Goal: Task Accomplishment & Management: Complete application form

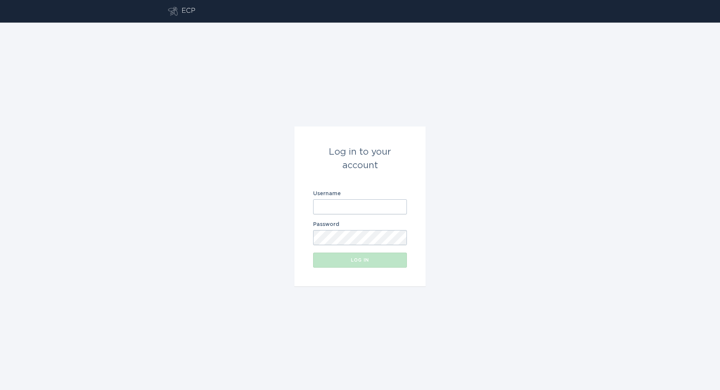
type input "[EMAIL_ADDRESS][DOMAIN_NAME]"
click at [332, 262] on button "Log in" at bounding box center [360, 259] width 94 height 15
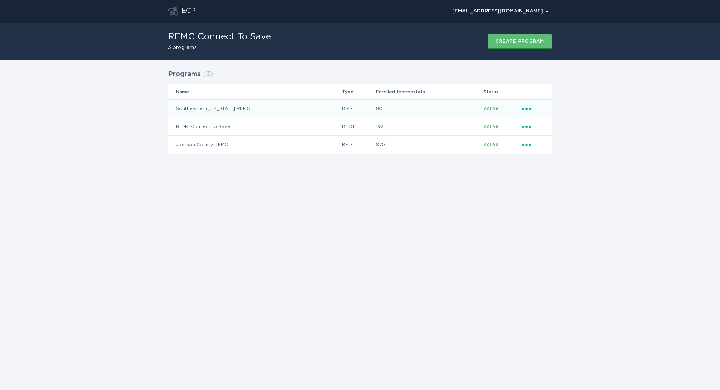
click at [210, 107] on td "Southeastern [US_STATE] REMC" at bounding box center [254, 108] width 173 height 18
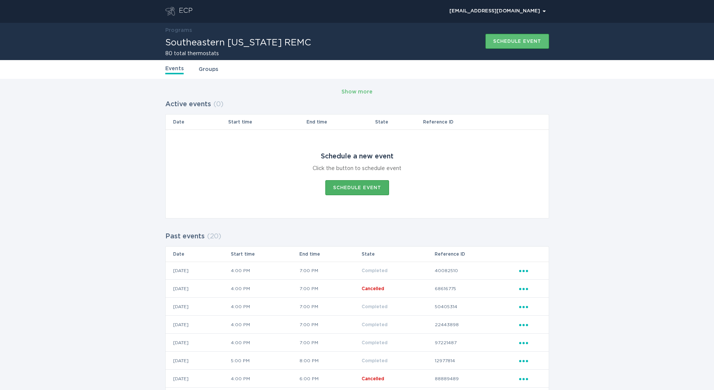
click at [363, 185] on div "Schedule event" at bounding box center [357, 187] width 48 height 4
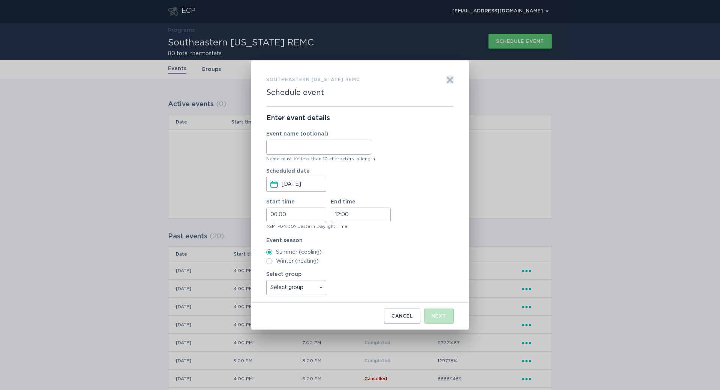
click at [306, 153] on input "Event name (optional)" at bounding box center [318, 146] width 105 height 15
type input "summer"
click at [311, 210] on input "06:00" at bounding box center [296, 214] width 60 height 15
click at [273, 241] on li "16" at bounding box center [277, 239] width 21 height 9
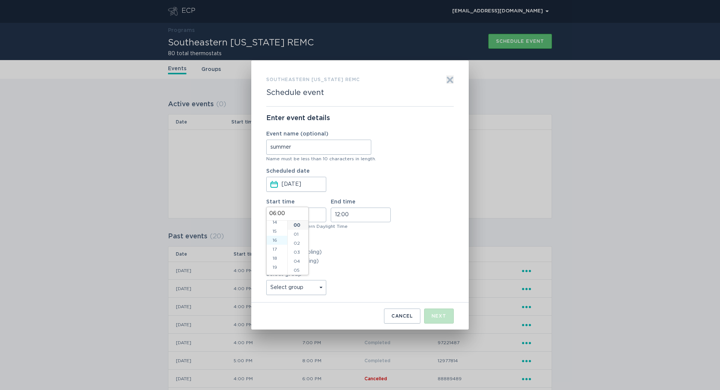
type input "16:00"
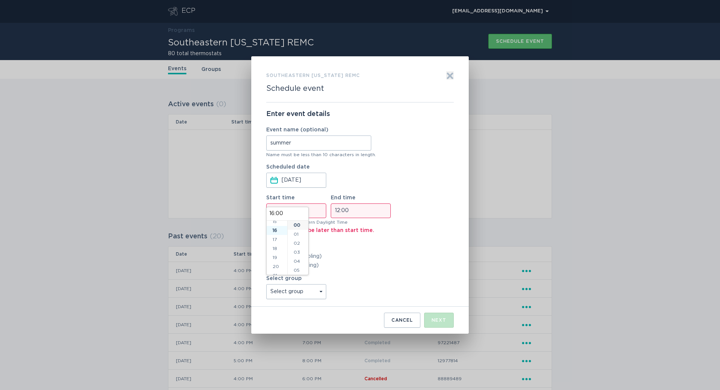
scroll to position [144, 0]
click at [334, 253] on label "Summer (cooling)" at bounding box center [359, 256] width 187 height 6
click at [272, 253] on input "Summer (cooling)" at bounding box center [269, 256] width 6 height 6
click at [346, 216] on input "12:00" at bounding box center [361, 210] width 60 height 15
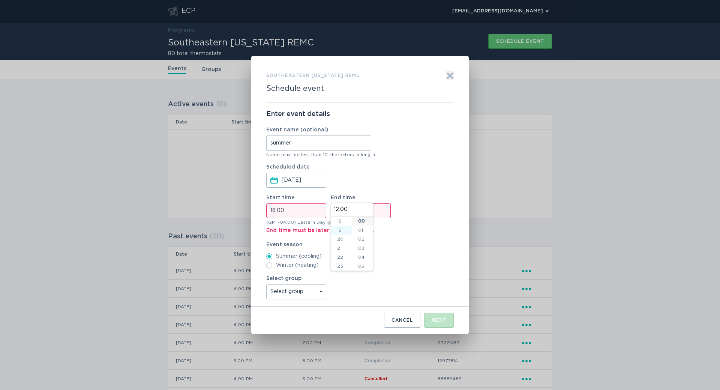
click at [339, 232] on li "19" at bounding box center [341, 229] width 21 height 9
type input "19:00"
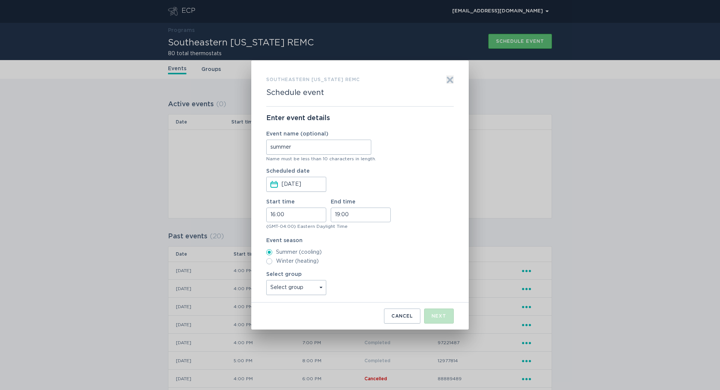
click at [407, 247] on div "Event season Summer (cooling) Winter (heating)" at bounding box center [359, 251] width 187 height 26
click at [314, 291] on select "Select group Winter All thermostats All as of [DATE]" at bounding box center [296, 287] width 60 height 15
select select "c18fcb38fda5417bb2ba7cc8ef1b6742"
click at [266, 280] on select "Select group Winter All thermostats All as of [DATE]" at bounding box center [296, 287] width 60 height 15
click at [439, 315] on div "Next" at bounding box center [438, 315] width 15 height 4
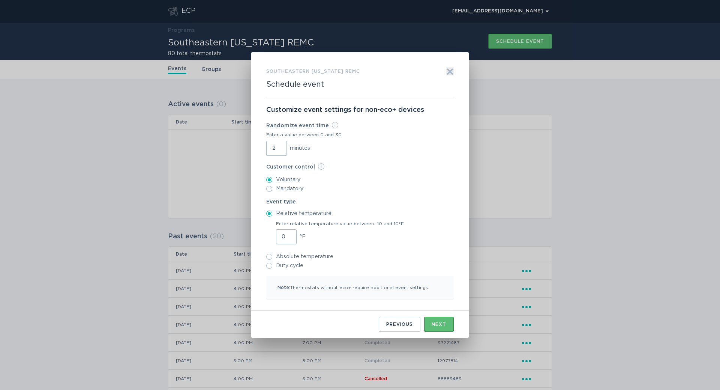
click at [280, 145] on input "2" at bounding box center [276, 148] width 21 height 15
click at [280, 145] on input "3" at bounding box center [276, 148] width 21 height 15
click at [280, 145] on input "4" at bounding box center [276, 148] width 21 height 15
type input "5"
click at [280, 145] on input "5" at bounding box center [276, 148] width 21 height 15
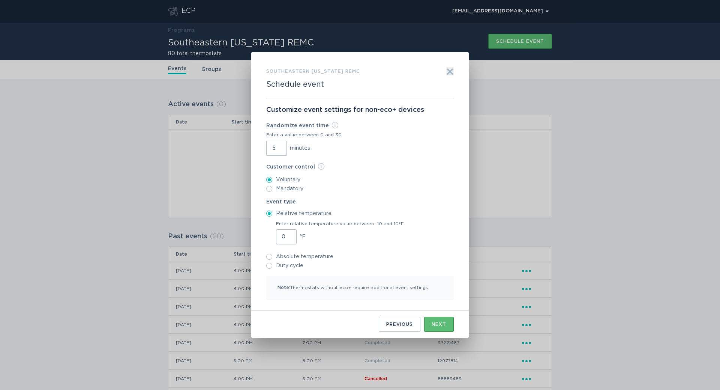
click at [370, 182] on label "Voluntary" at bounding box center [359, 180] width 187 height 6
click at [272, 182] on input "Voluntary" at bounding box center [269, 180] width 6 height 6
click at [289, 234] on input "1" at bounding box center [286, 236] width 21 height 15
click at [289, 234] on input "2" at bounding box center [286, 236] width 21 height 15
click at [289, 234] on input "3" at bounding box center [286, 236] width 21 height 15
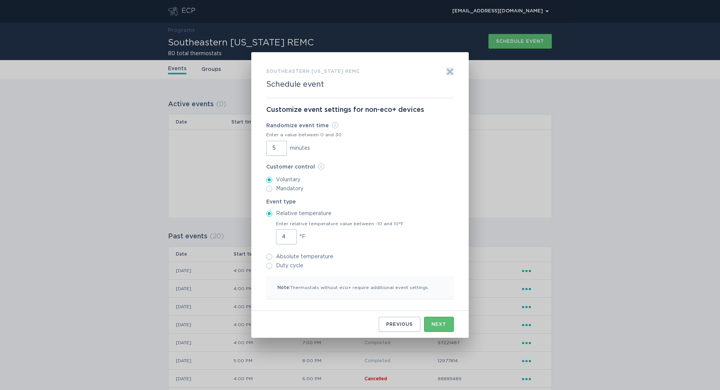
type input "4"
click at [289, 234] on input "4" at bounding box center [286, 236] width 21 height 15
click at [364, 231] on div "4 °F" at bounding box center [340, 236] width 128 height 15
click at [297, 231] on input "4" at bounding box center [286, 236] width 21 height 15
click at [440, 326] on div "Next" at bounding box center [438, 324] width 15 height 4
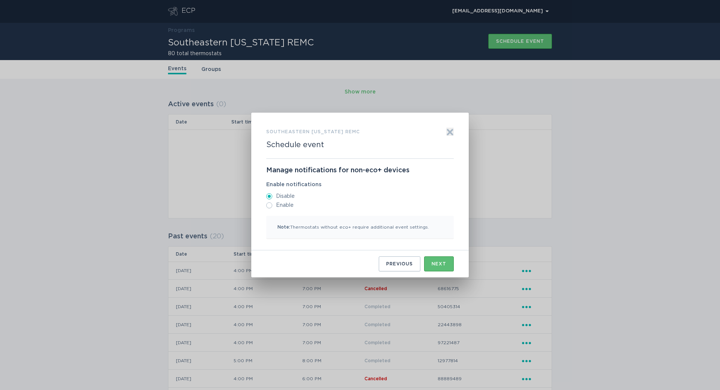
click at [268, 207] on input "Enable" at bounding box center [269, 205] width 6 height 6
radio input "true"
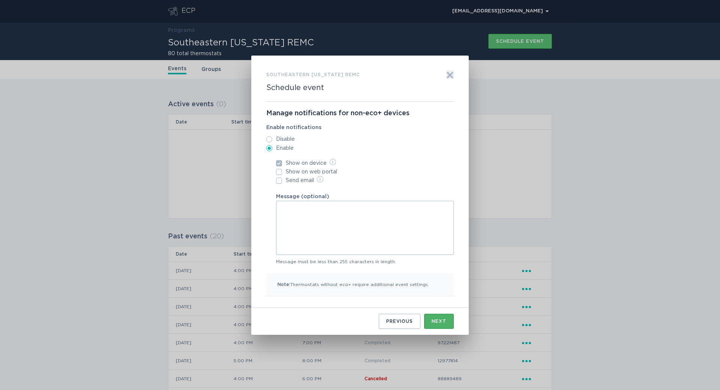
click at [436, 321] on div "Next" at bounding box center [438, 321] width 15 height 4
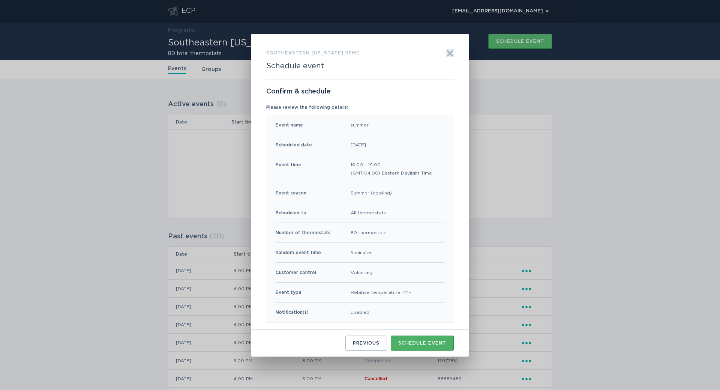
click at [420, 341] on div "Schedule event" at bounding box center [422, 342] width 48 height 4
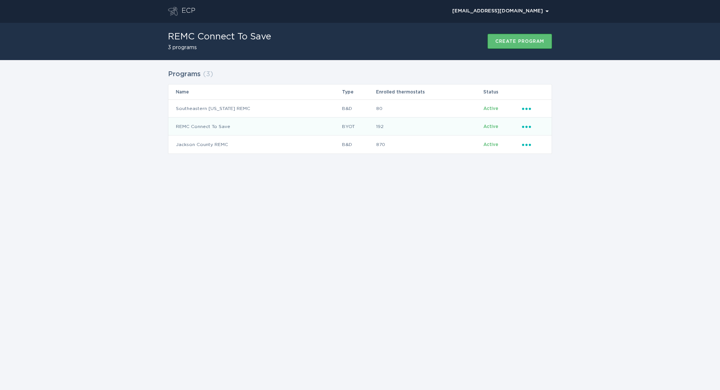
click at [197, 126] on td "REMC Connect To Save" at bounding box center [254, 126] width 173 height 18
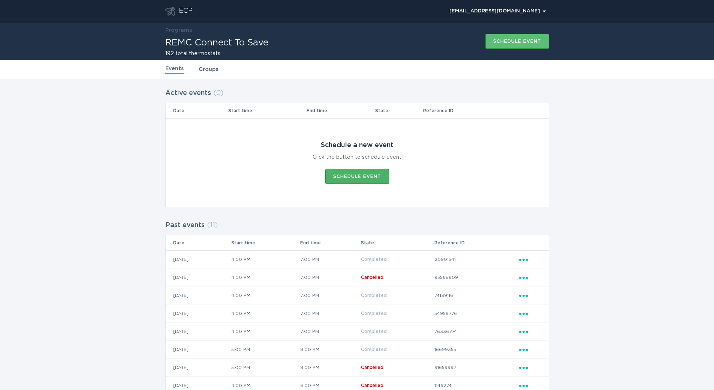
click at [345, 178] on div "Schedule event" at bounding box center [357, 176] width 48 height 4
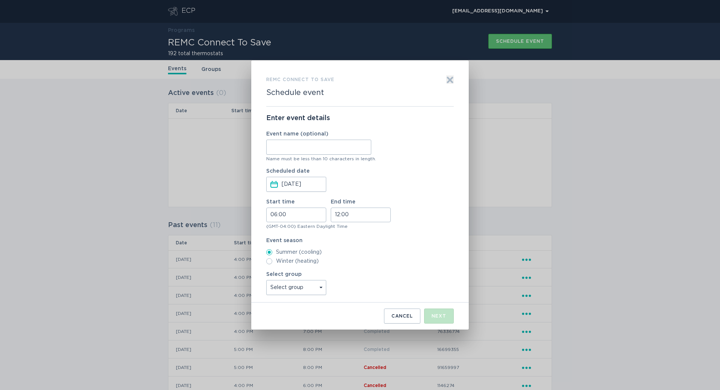
click at [292, 148] on input "Event name (optional)" at bounding box center [318, 146] width 105 height 15
type input "summer"
click at [293, 213] on input "06:00" at bounding box center [296, 214] width 60 height 15
click at [277, 241] on li "16" at bounding box center [277, 239] width 21 height 9
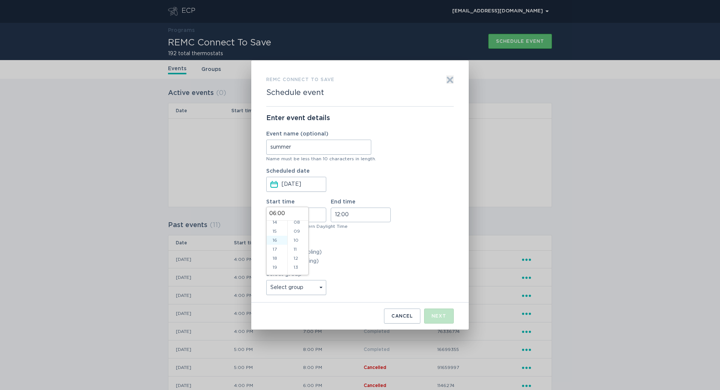
type input "16:00"
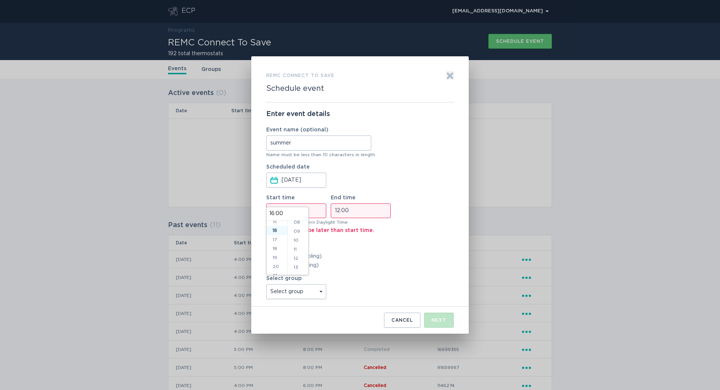
scroll to position [144, 0]
click at [350, 214] on input "12:00" at bounding box center [361, 210] width 60 height 15
click at [341, 248] on li "19" at bounding box center [341, 246] width 21 height 9
type input "19:00"
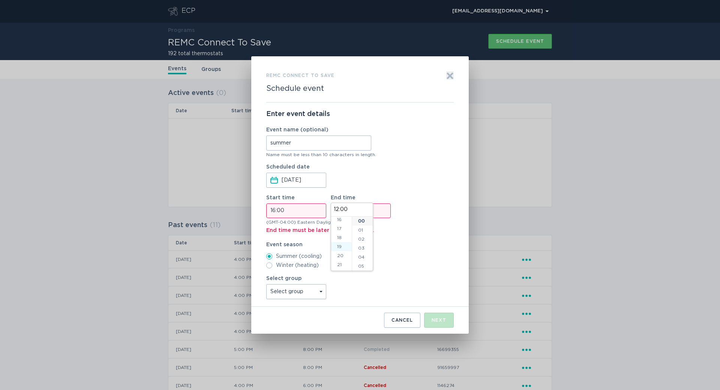
type input "19:00"
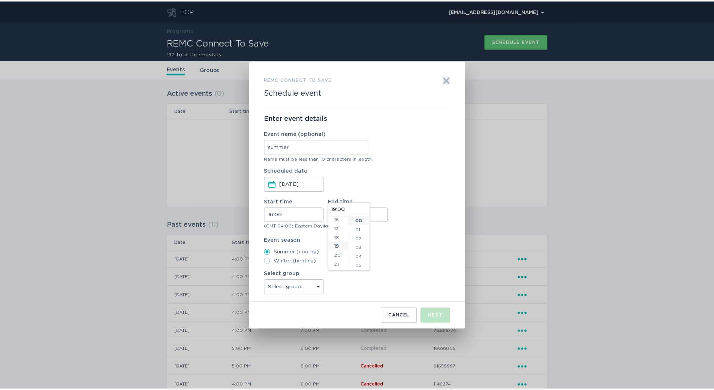
scroll to position [162, 0]
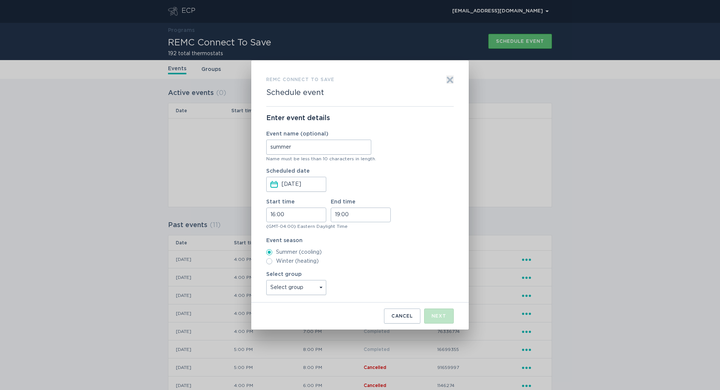
click at [289, 289] on select "Select group Southeastern [US_STATE] (SEI) REMC Group [GEOGRAPHIC_DATA][US_STAT…" at bounding box center [296, 287] width 60 height 15
select select "829b7c3e9b3b41239369652bfcb50017"
click at [266, 280] on select "Select group Southeastern [US_STATE] (SEI) REMC Group [GEOGRAPHIC_DATA][US_STAT…" at bounding box center [296, 287] width 60 height 15
click at [449, 316] on button "Next" at bounding box center [439, 315] width 30 height 15
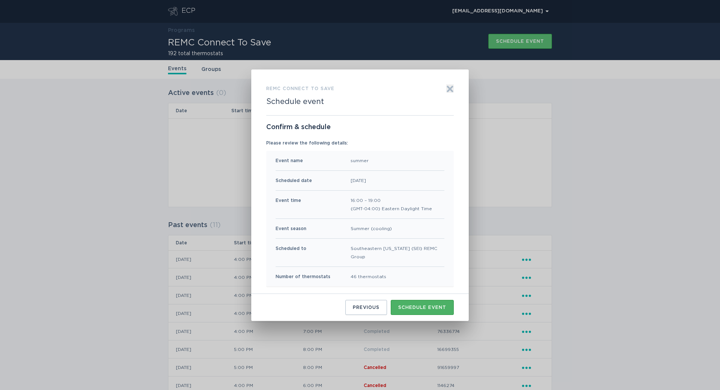
click at [424, 308] on button "Schedule event" at bounding box center [422, 307] width 63 height 15
